Goal: Transaction & Acquisition: Purchase product/service

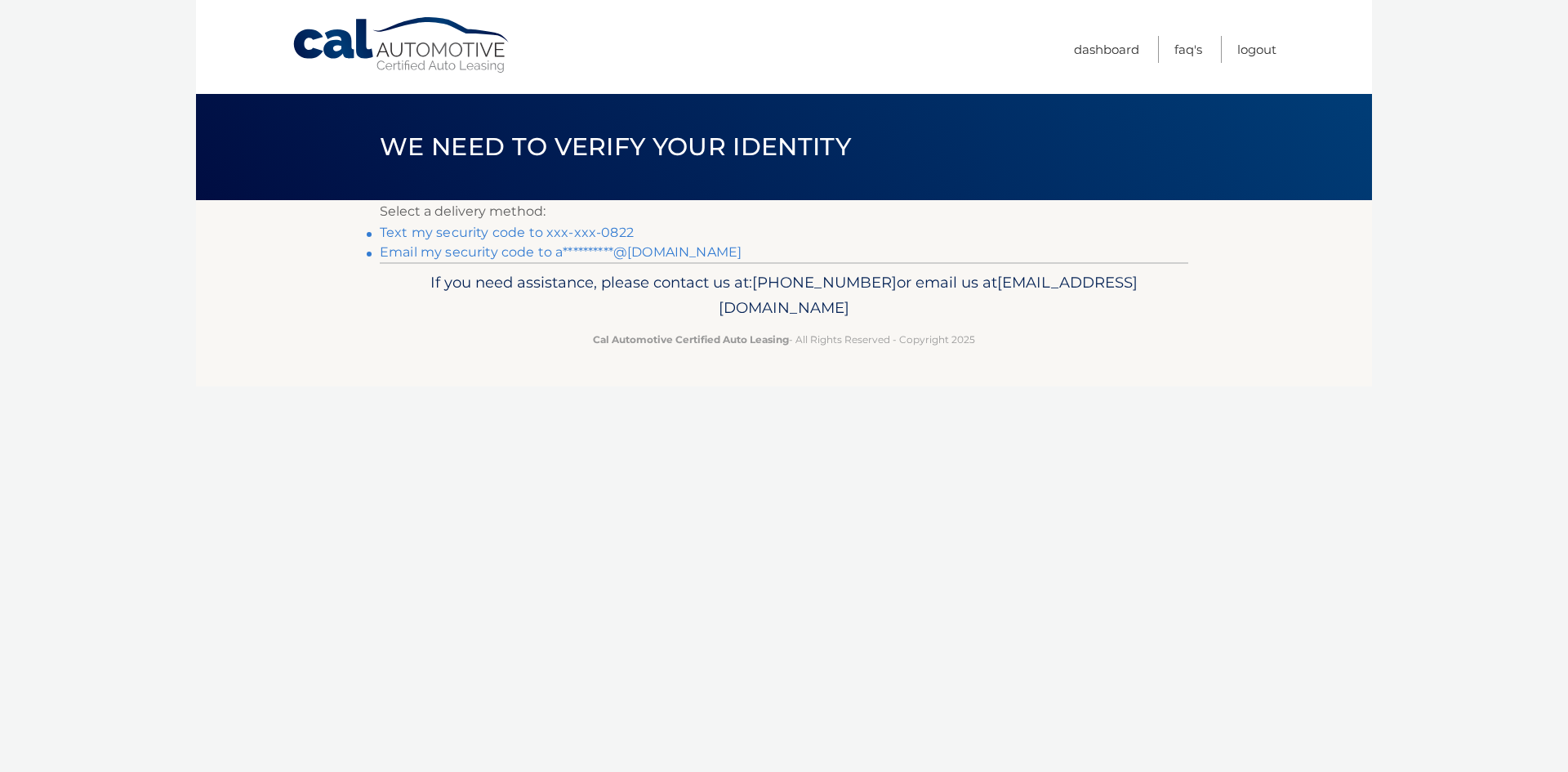
click at [451, 232] on link "Text my security code to xxx-xxx-0822" at bounding box center [507, 231] width 254 height 15
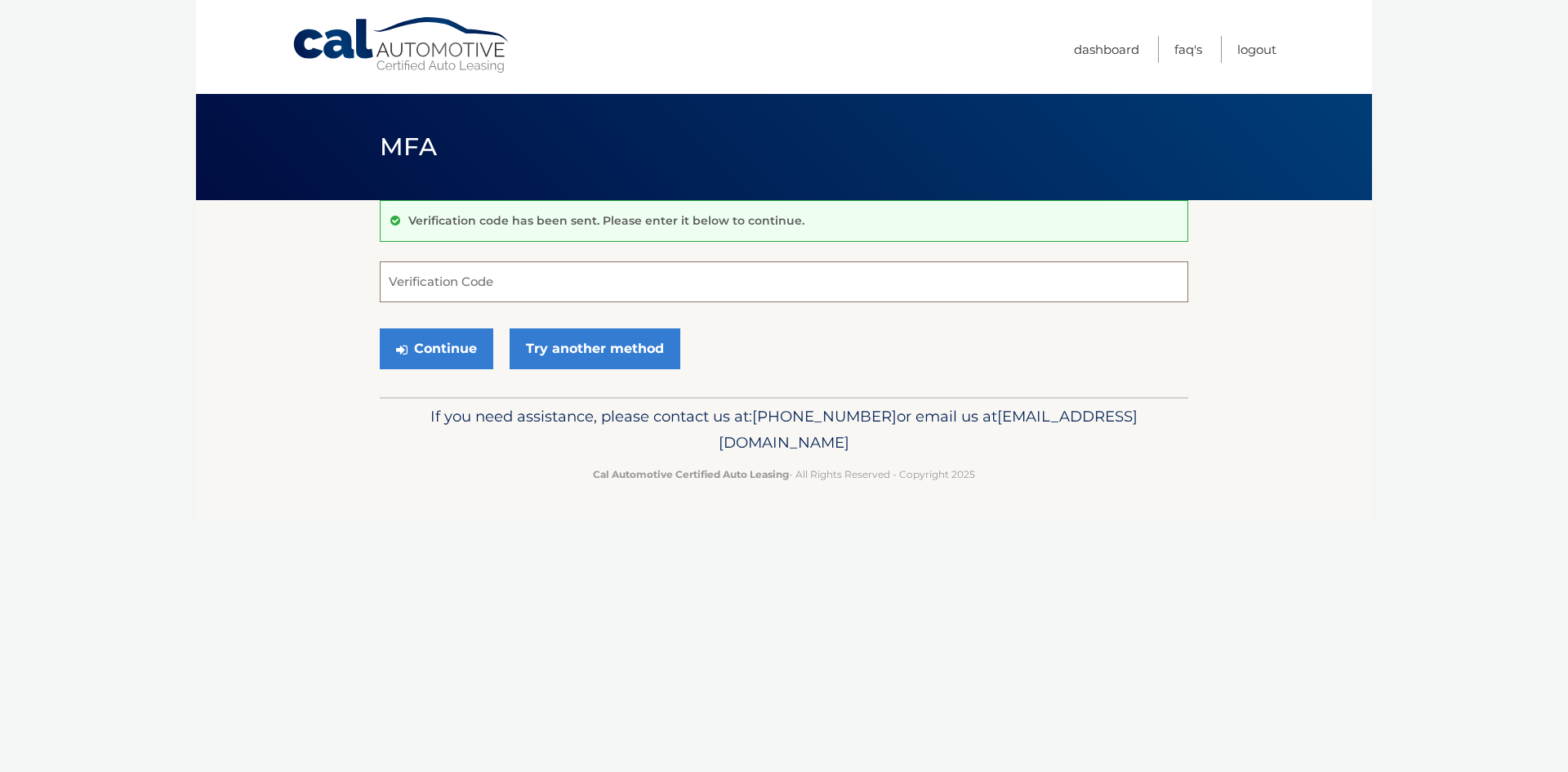
click at [546, 294] on input "Verification Code" at bounding box center [784, 281] width 809 height 41
type input "576123"
click at [468, 352] on button "Continue" at bounding box center [436, 348] width 114 height 41
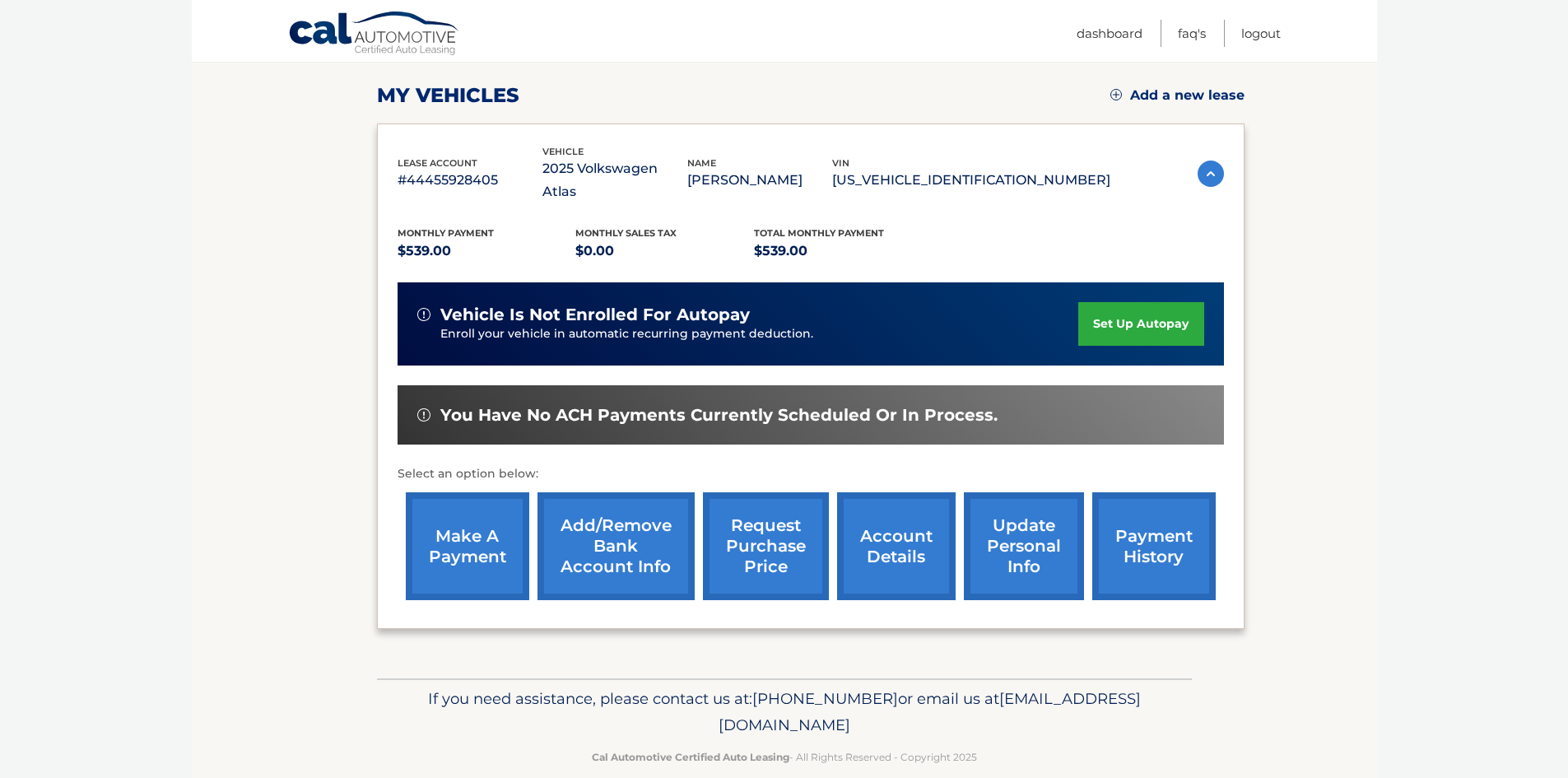
scroll to position [220, 0]
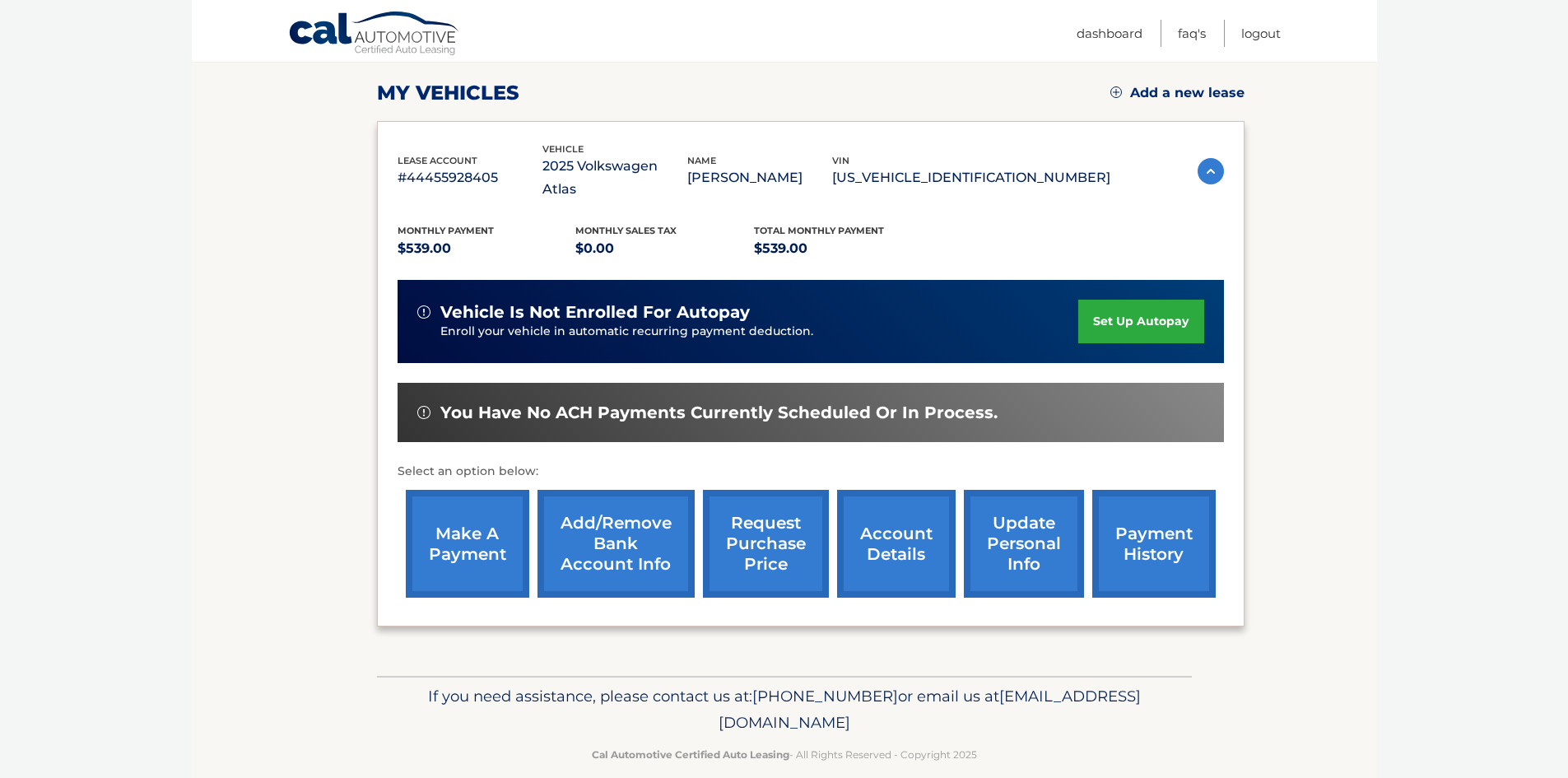
click at [468, 527] on link "make a payment" at bounding box center [467, 544] width 123 height 108
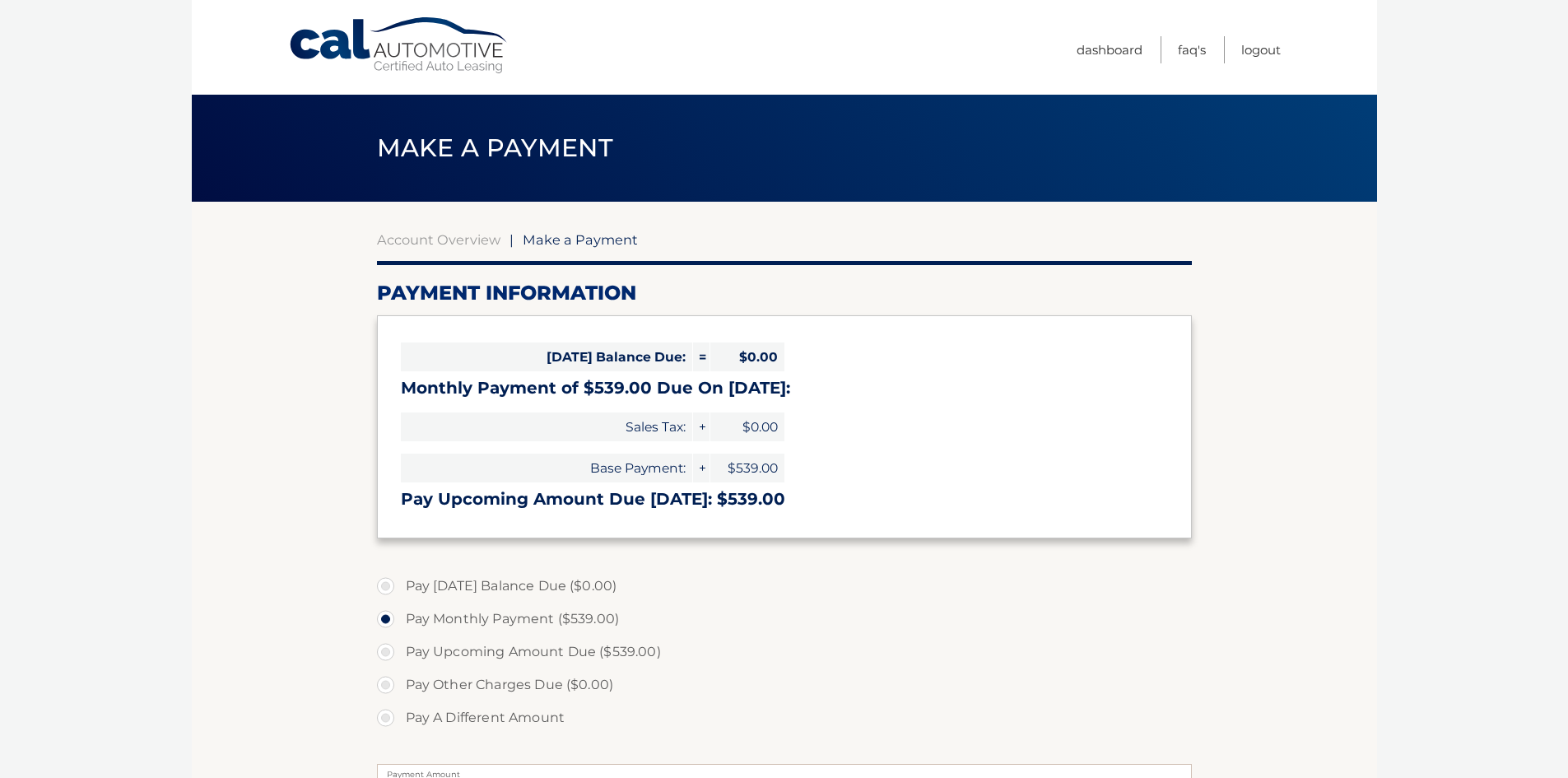
select select "MzE1YzIyMjgtOTFiZS00MDk1LWI3ZWEtYTE0MDgxMDM4YTVj"
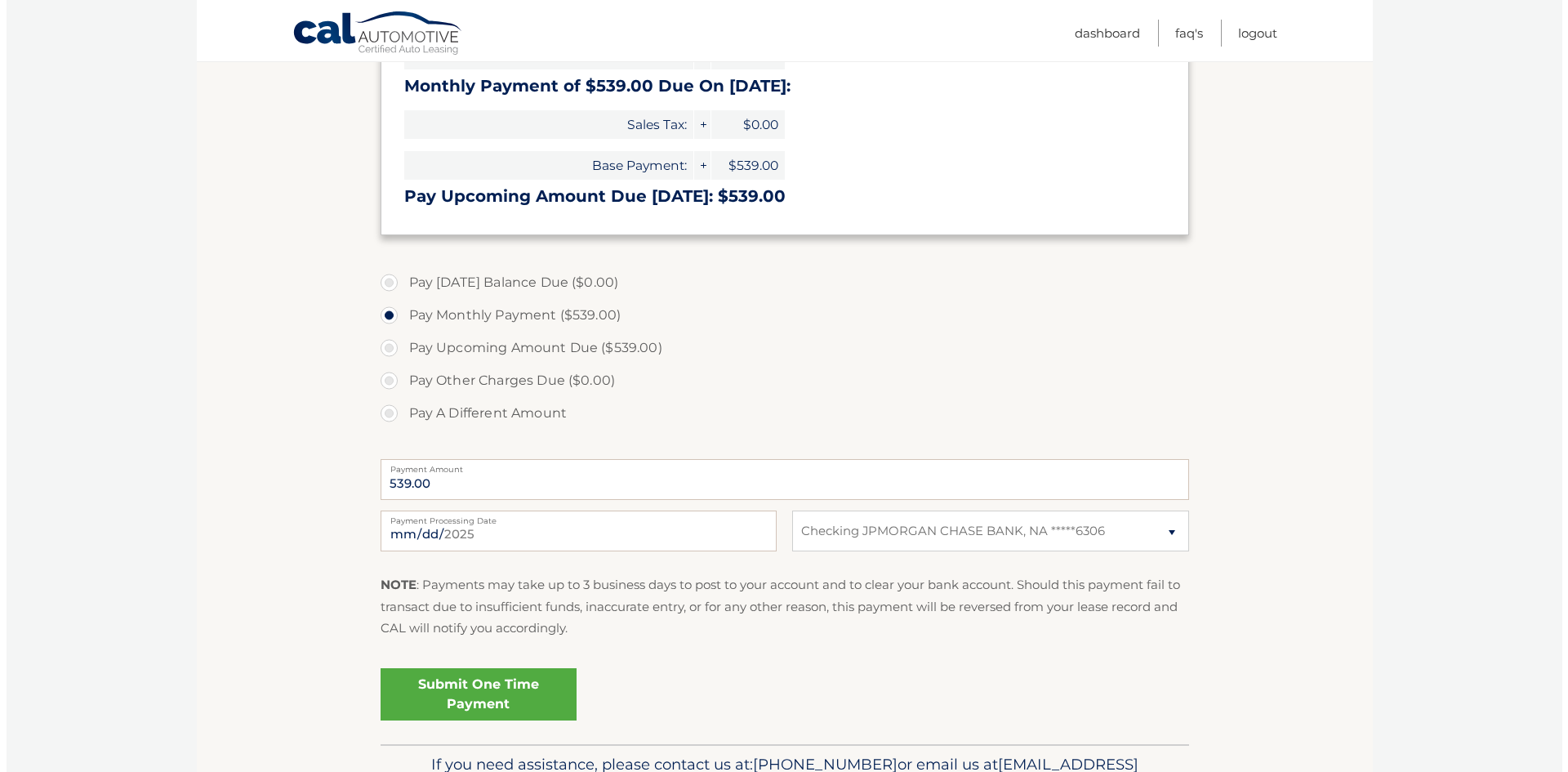
scroll to position [327, 0]
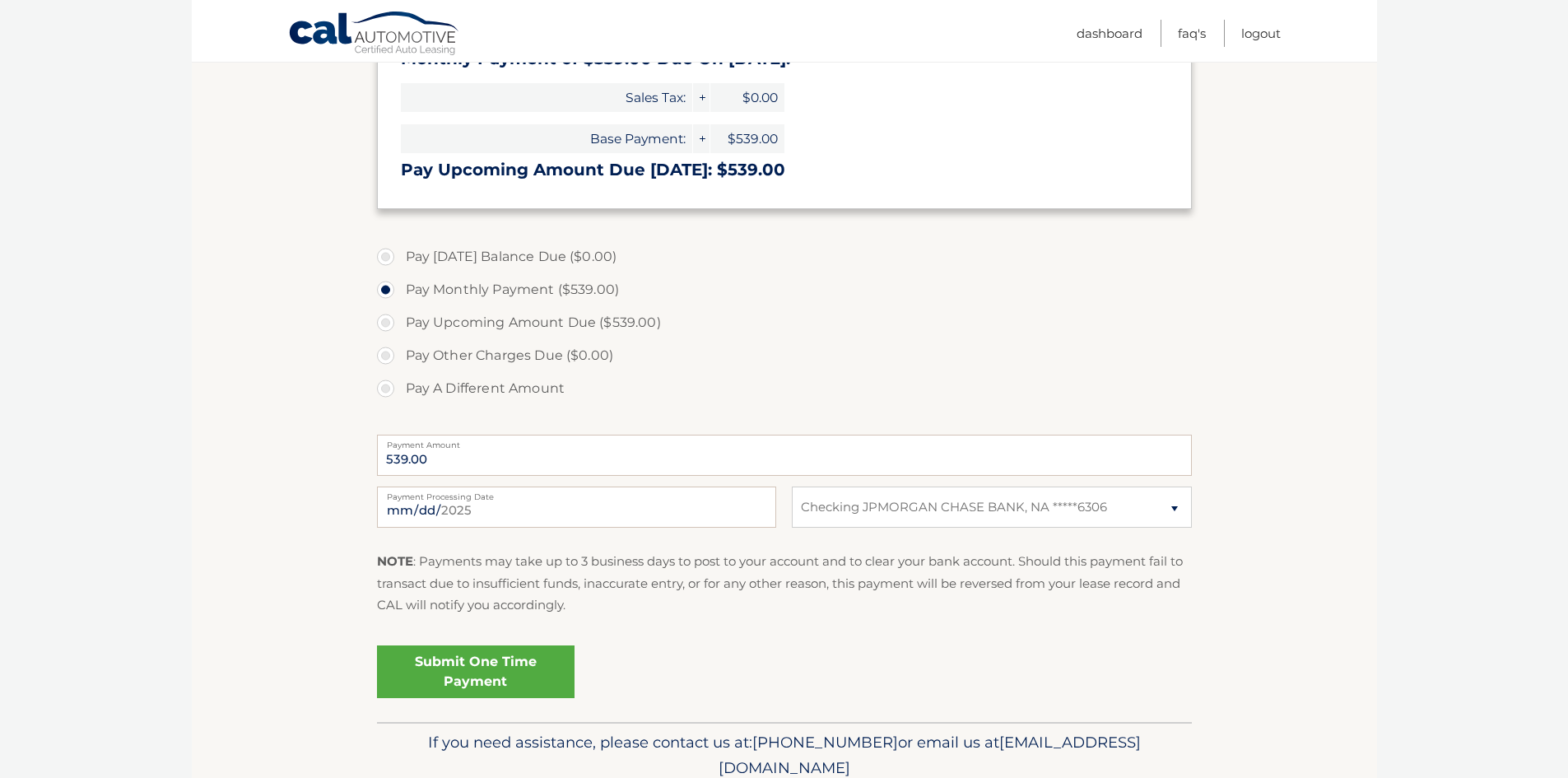
click at [503, 671] on link "Submit One Time Payment" at bounding box center [476, 671] width 197 height 52
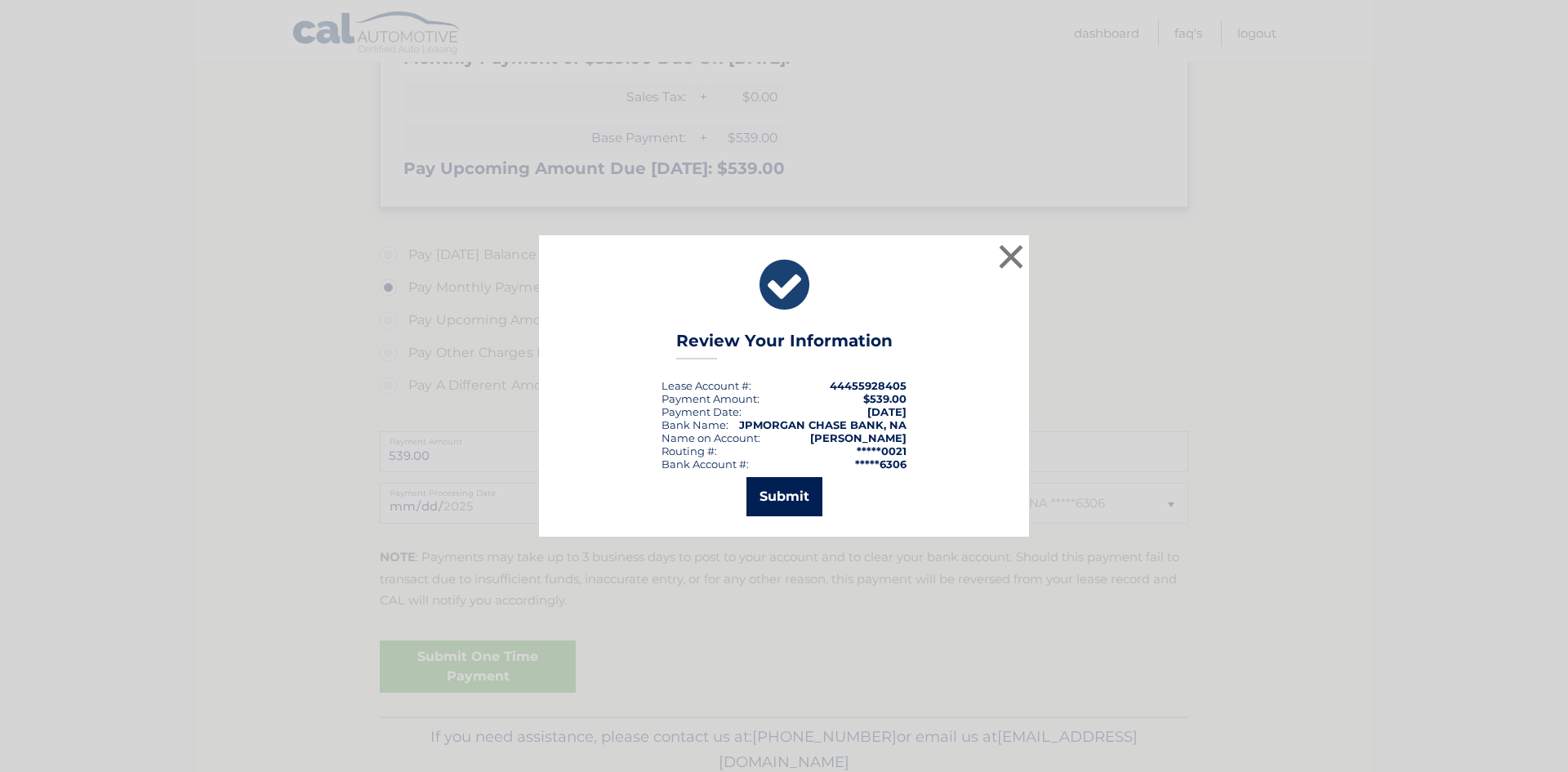
click at [781, 498] on button "Submit" at bounding box center [784, 497] width 76 height 39
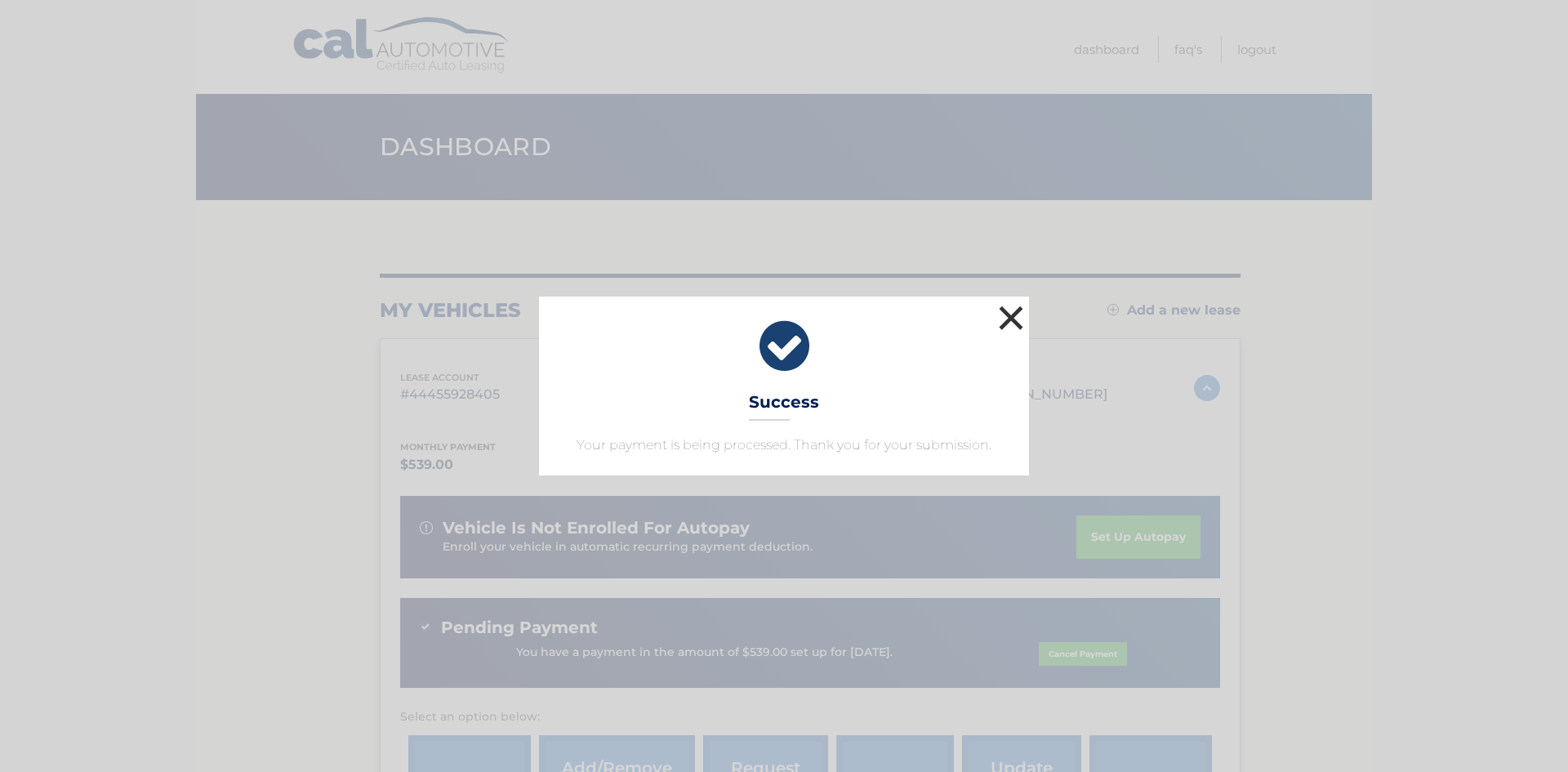
click at [1013, 318] on button "×" at bounding box center [1011, 317] width 33 height 33
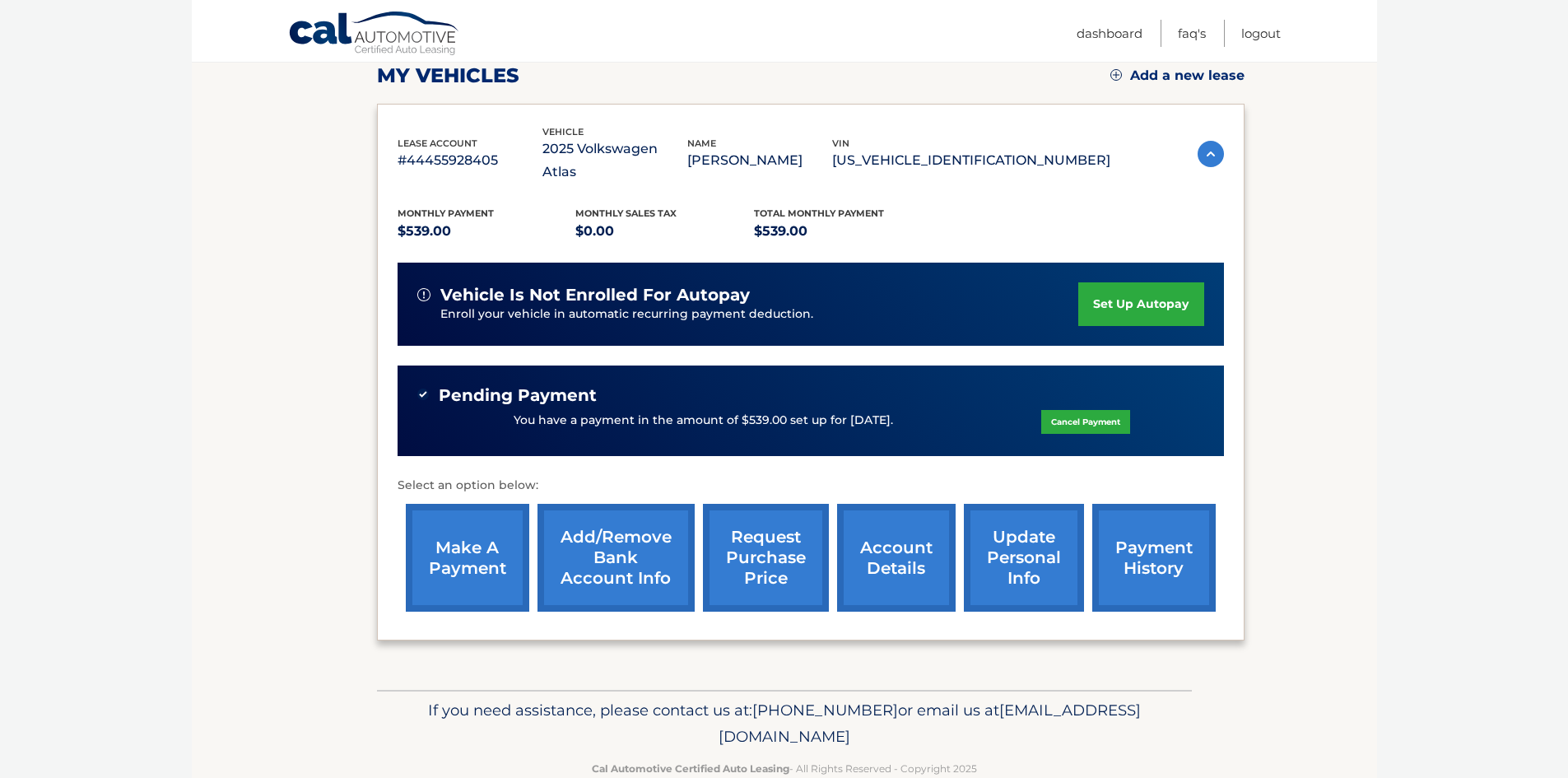
scroll to position [251, 0]
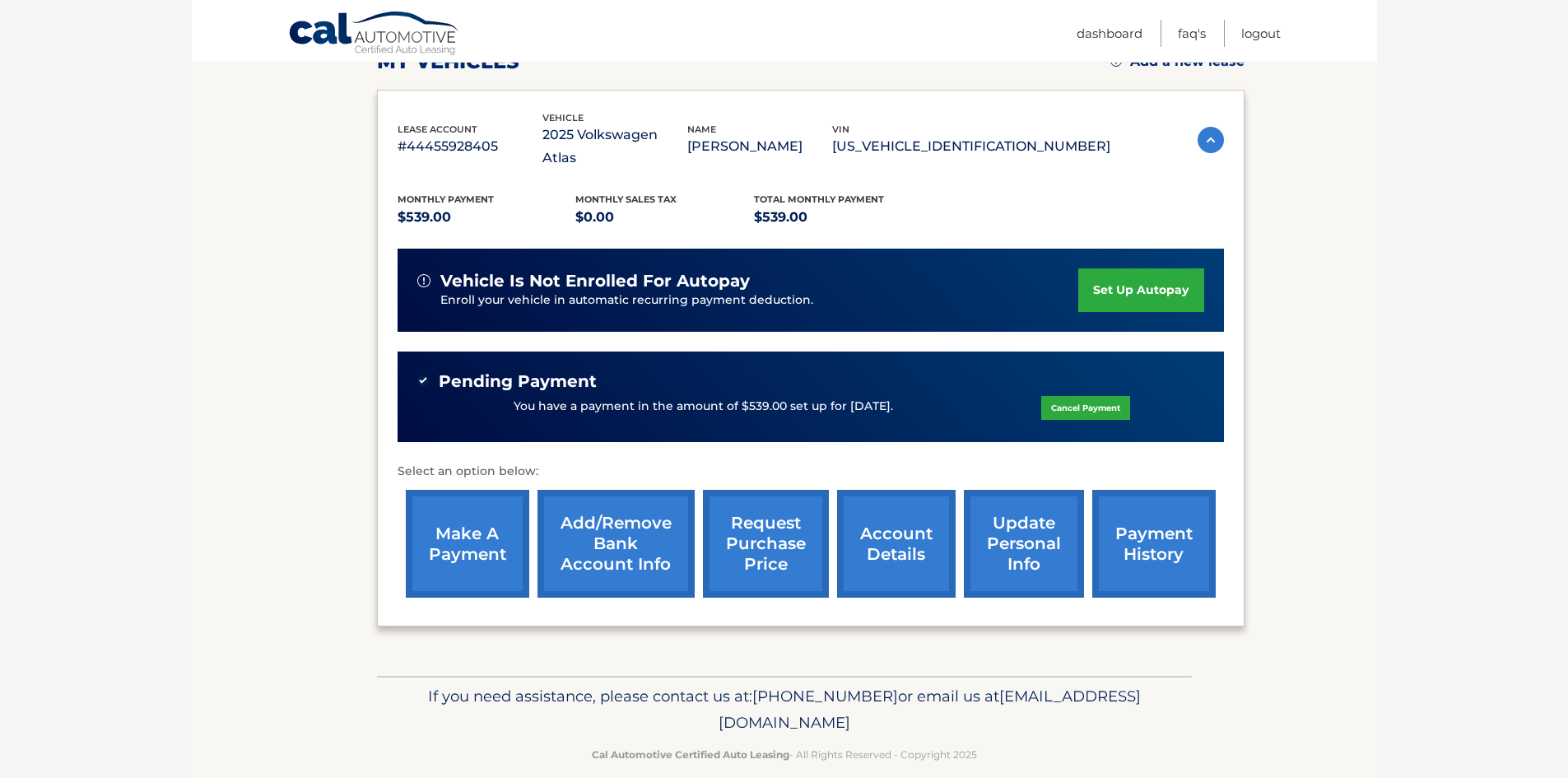
click at [440, 500] on link "make a payment" at bounding box center [467, 544] width 123 height 108
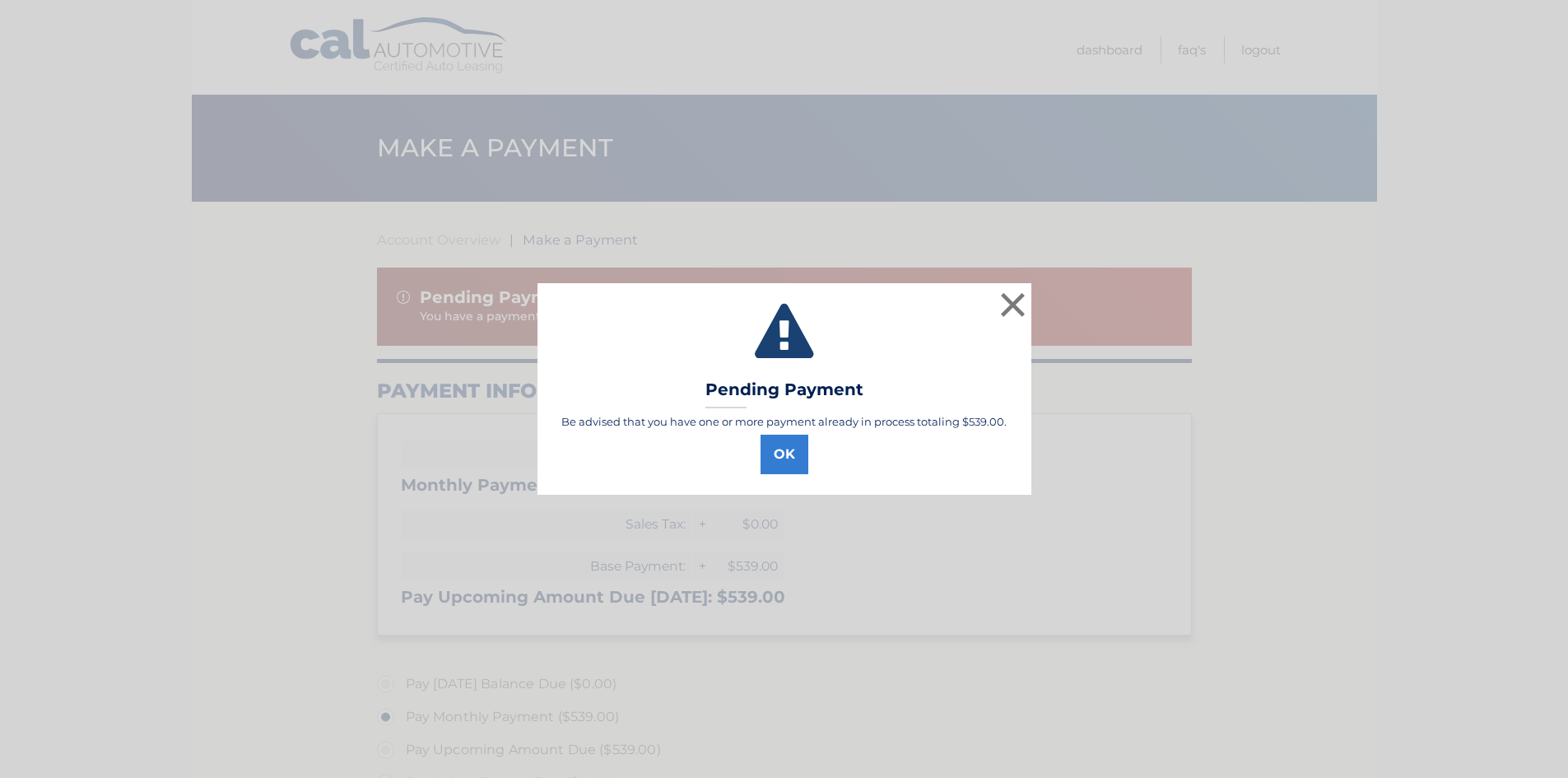
select select "MzE1YzIyMjgtOTFiZS00MDk1LWI3ZWEtYTE0MDgxMDM4YTVj"
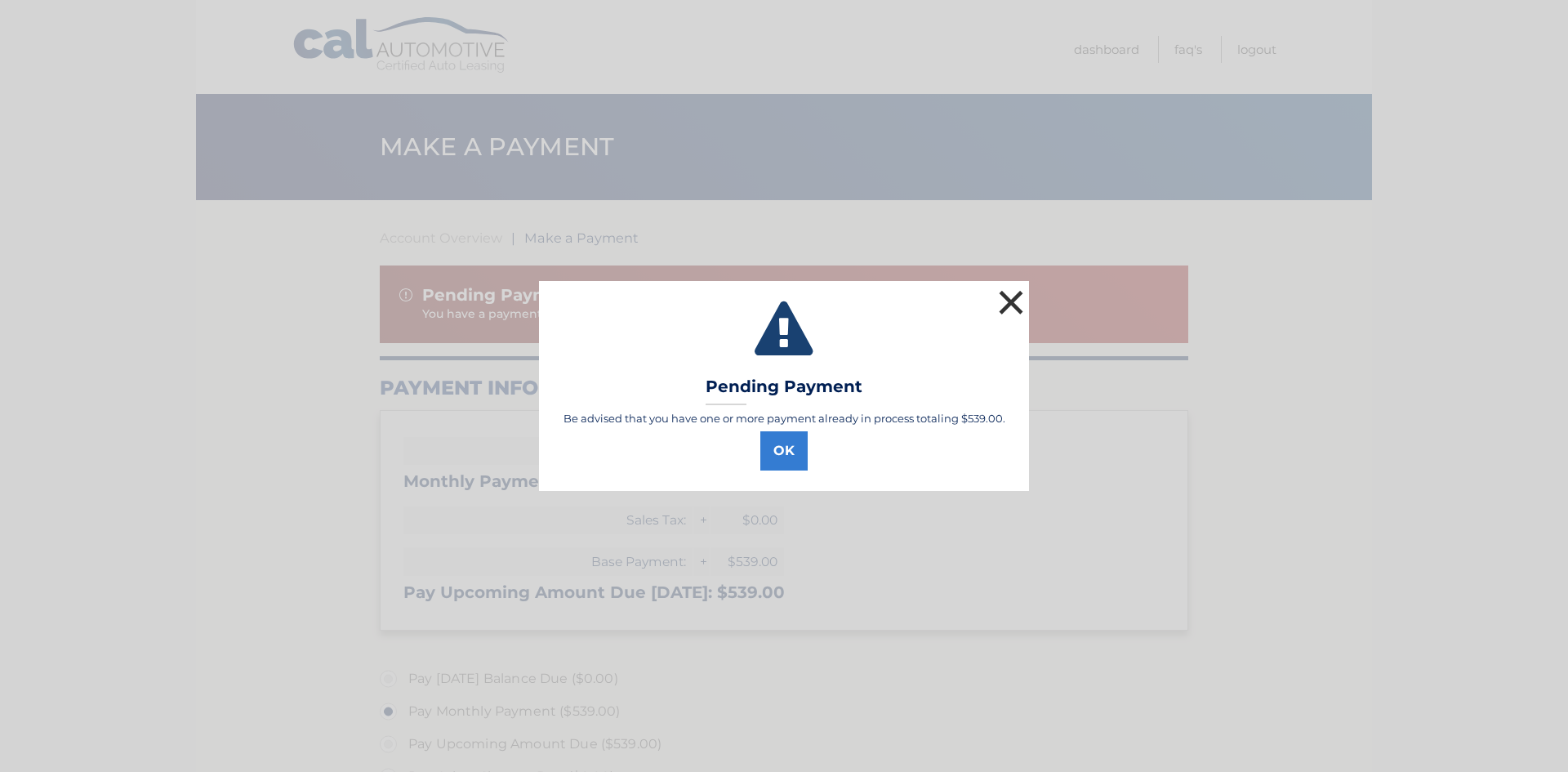
click at [1011, 297] on button "×" at bounding box center [1011, 302] width 33 height 33
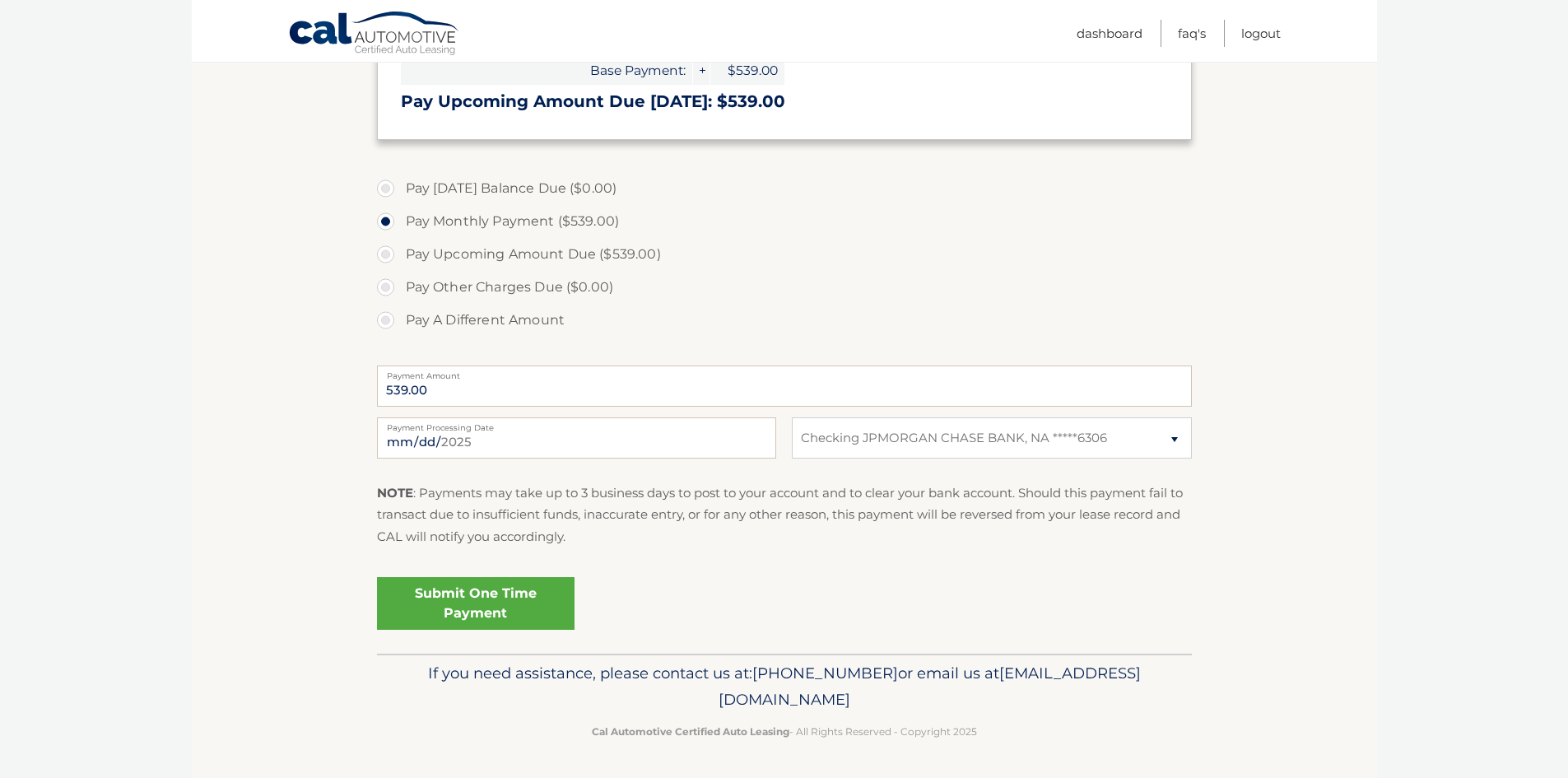
scroll to position [2, 0]
